Goal: Find specific page/section: Find specific page/section

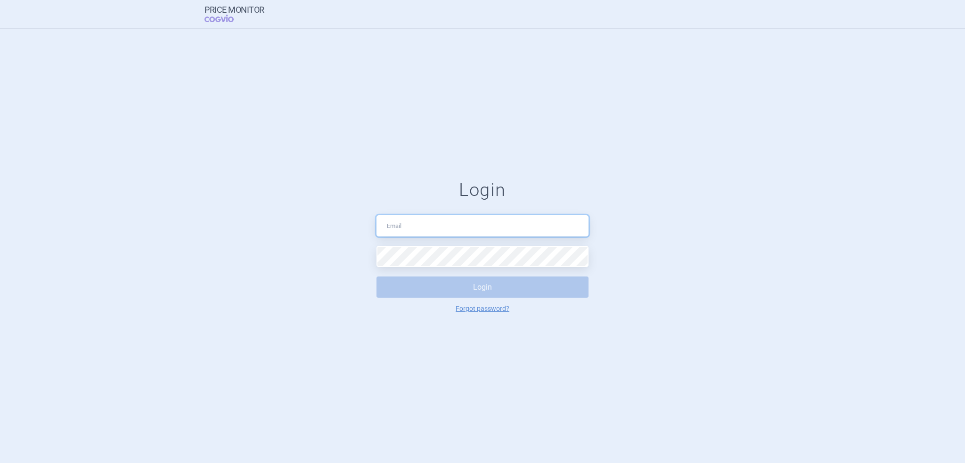
click at [406, 220] on input "text" at bounding box center [483, 225] width 212 height 21
click at [442, 227] on input "text" at bounding box center [483, 225] width 212 height 21
type input "[PERSON_NAME][EMAIL_ADDRESS][DOMAIN_NAME]"
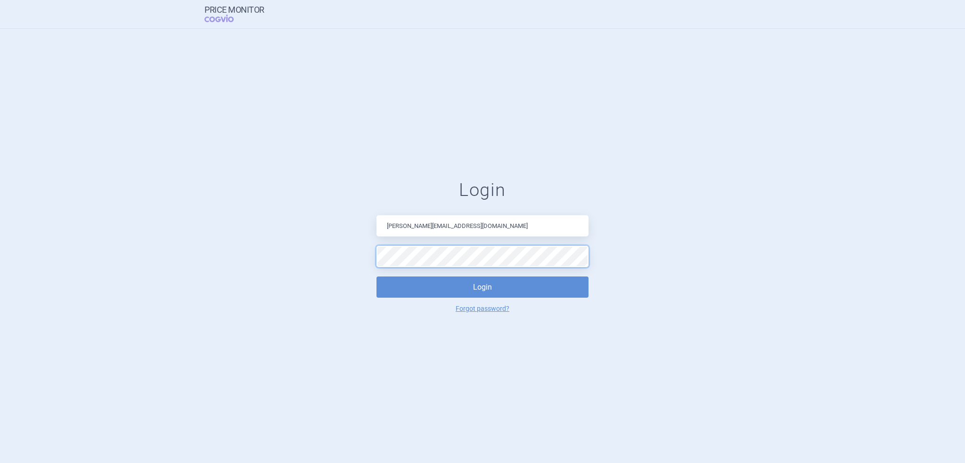
click at [377, 277] on button "Login" at bounding box center [483, 287] width 212 height 21
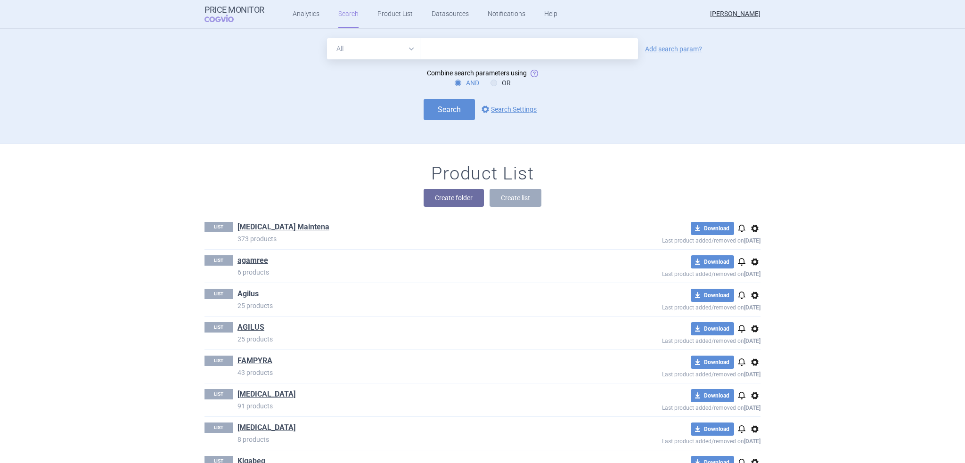
click at [445, 58] on input "text" at bounding box center [529, 48] width 218 height 21
type input "rezdiffra"
click at [456, 105] on button "Search" at bounding box center [449, 109] width 51 height 21
